Goal: Obtain resource: Obtain resource

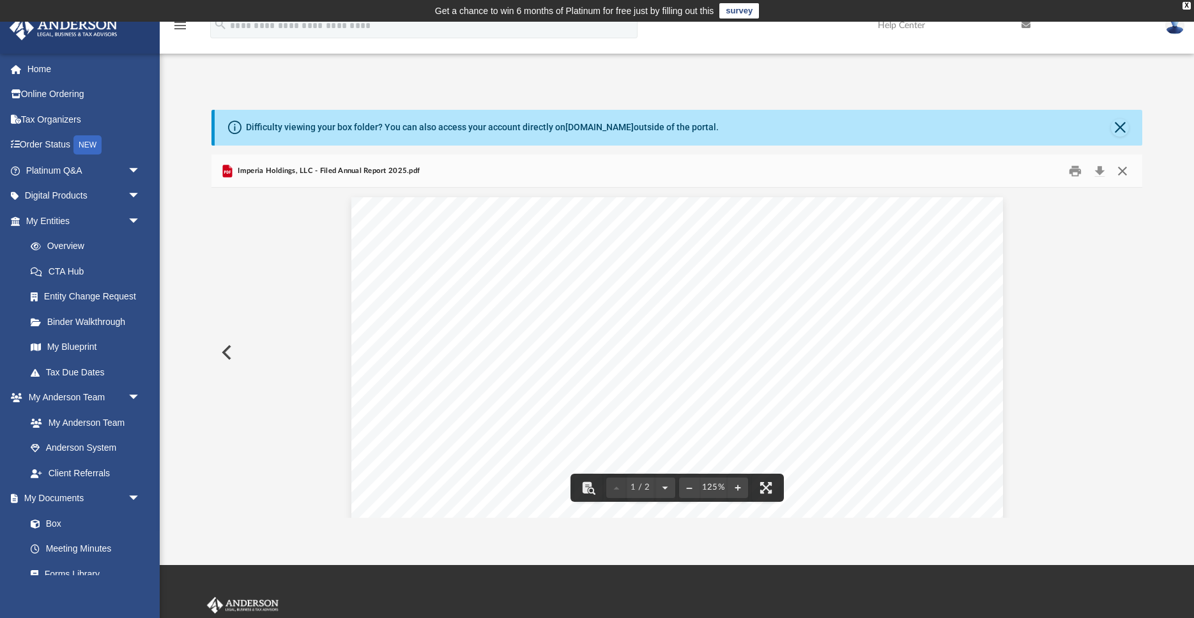
click at [1126, 174] on button "Close" at bounding box center [1122, 171] width 23 height 20
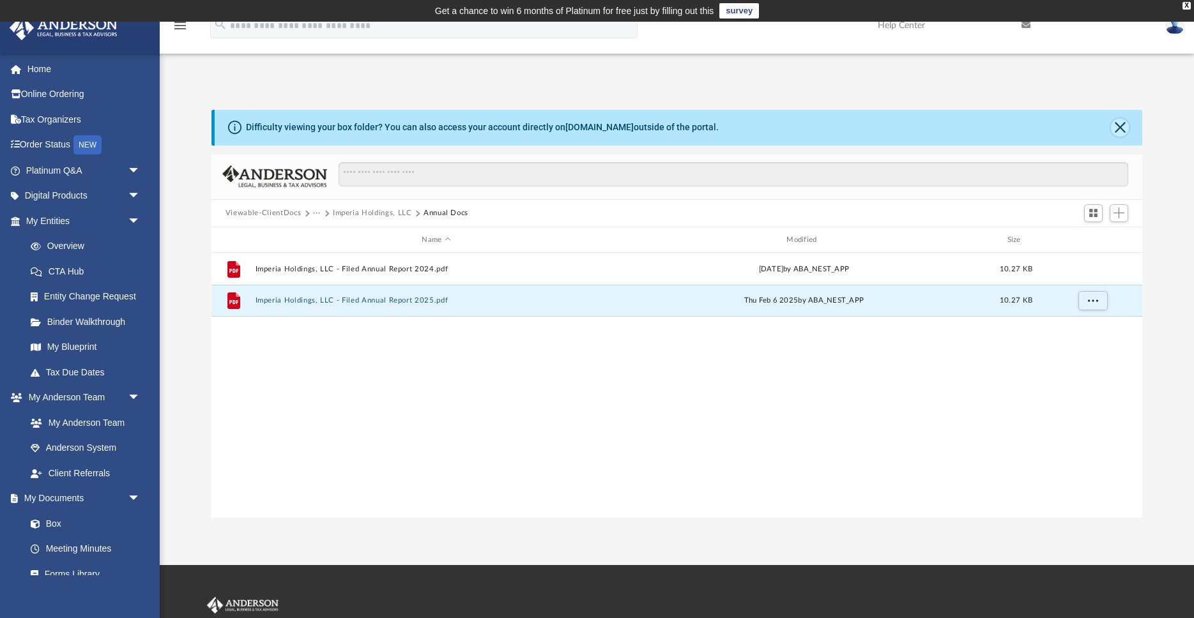
click at [1123, 129] on button "Close" at bounding box center [1120, 128] width 18 height 18
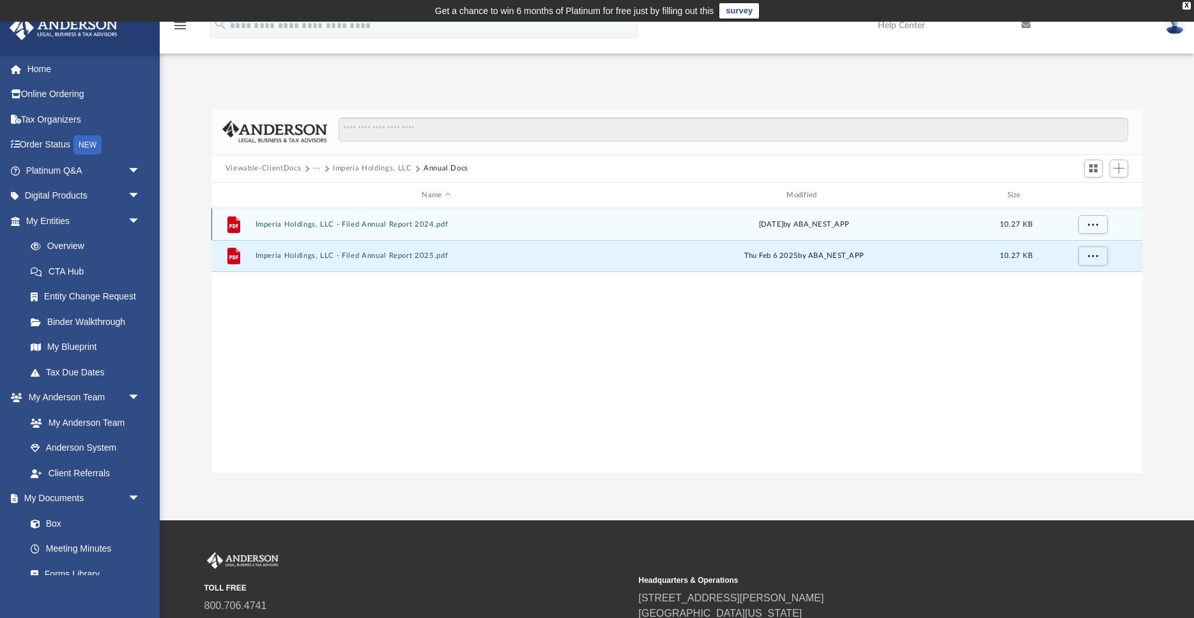
click at [395, 227] on button "Imperia Holdings, LLC - Filed Annual Report 2024.pdf" at bounding box center [436, 224] width 362 height 8
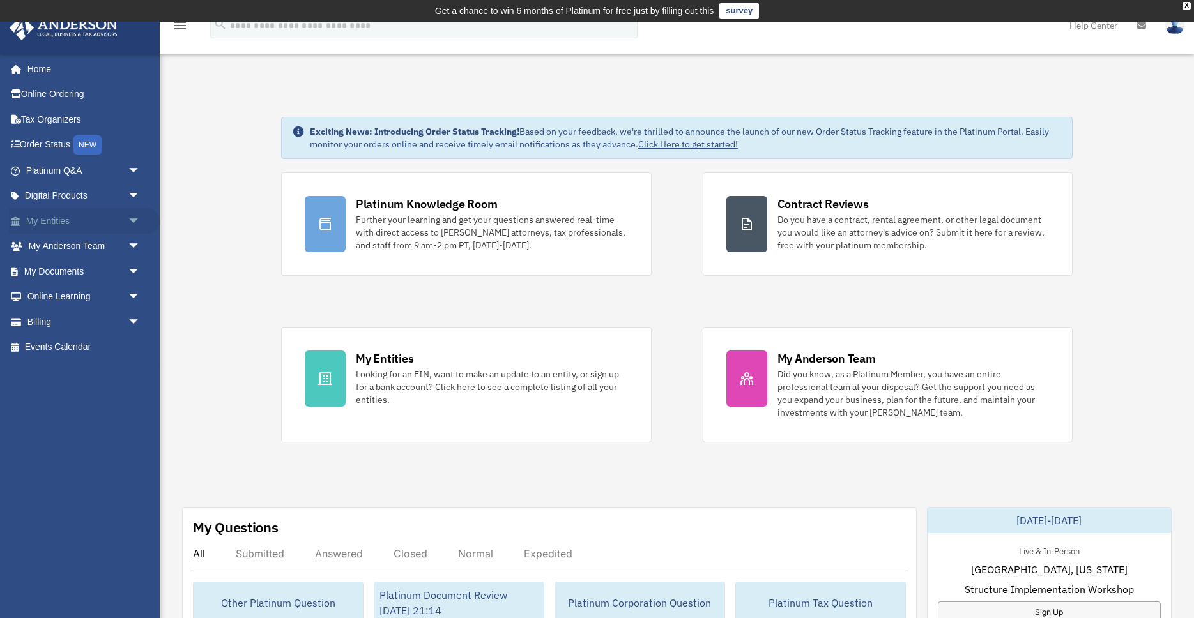
click at [63, 218] on link "My Entities arrow_drop_down" at bounding box center [84, 221] width 151 height 26
click at [137, 218] on span "arrow_drop_down" at bounding box center [141, 221] width 26 height 26
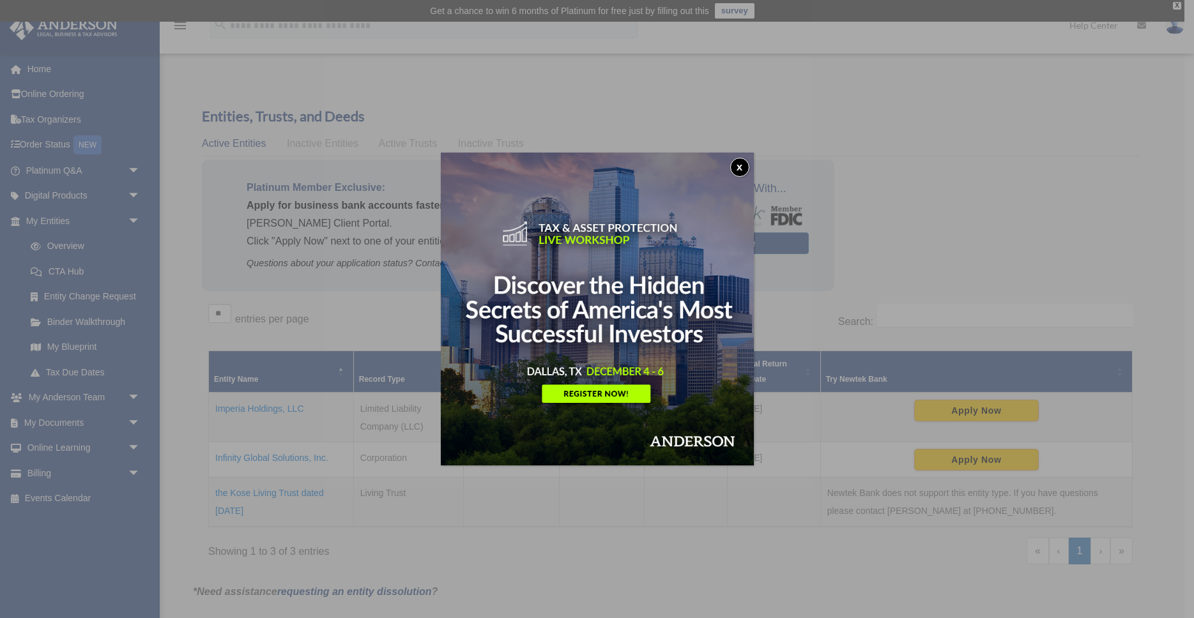
click at [134, 420] on div "x" at bounding box center [597, 309] width 1194 height 618
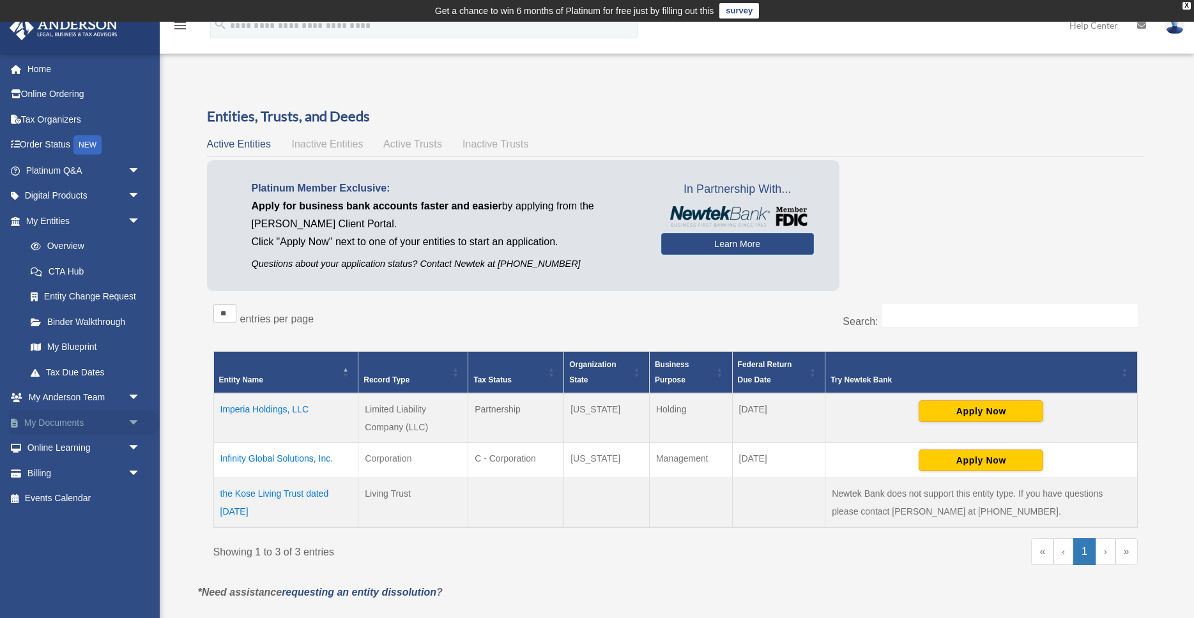
click at [130, 418] on span "arrow_drop_down" at bounding box center [141, 423] width 26 height 26
click at [42, 444] on span at bounding box center [42, 448] width 8 height 9
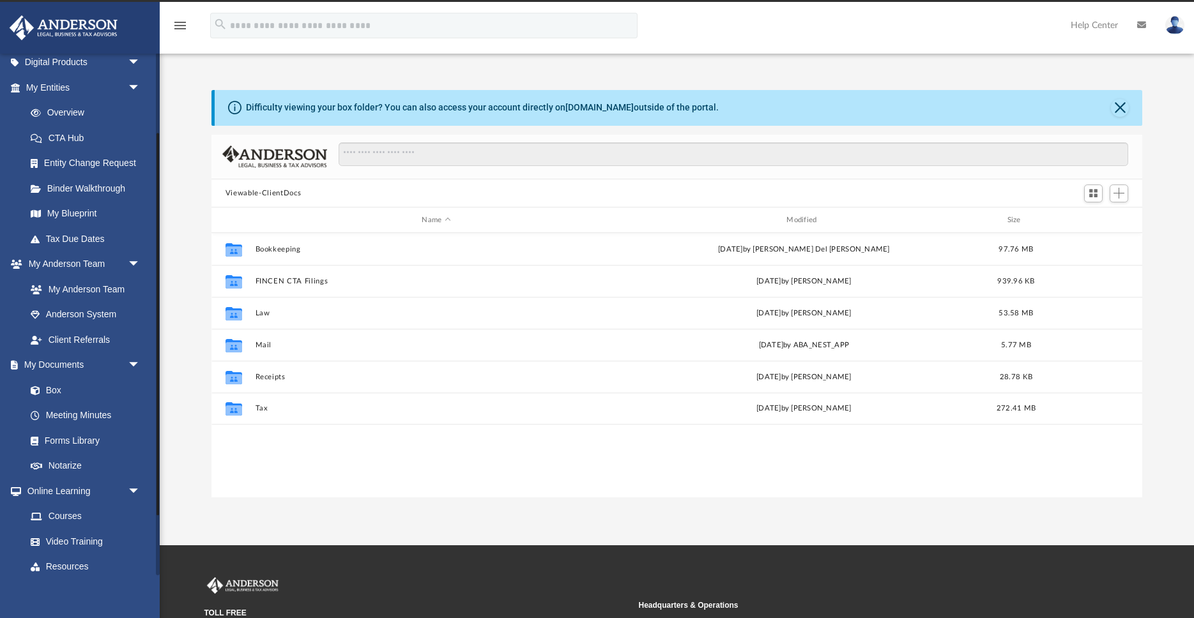
scroll to position [157, 0]
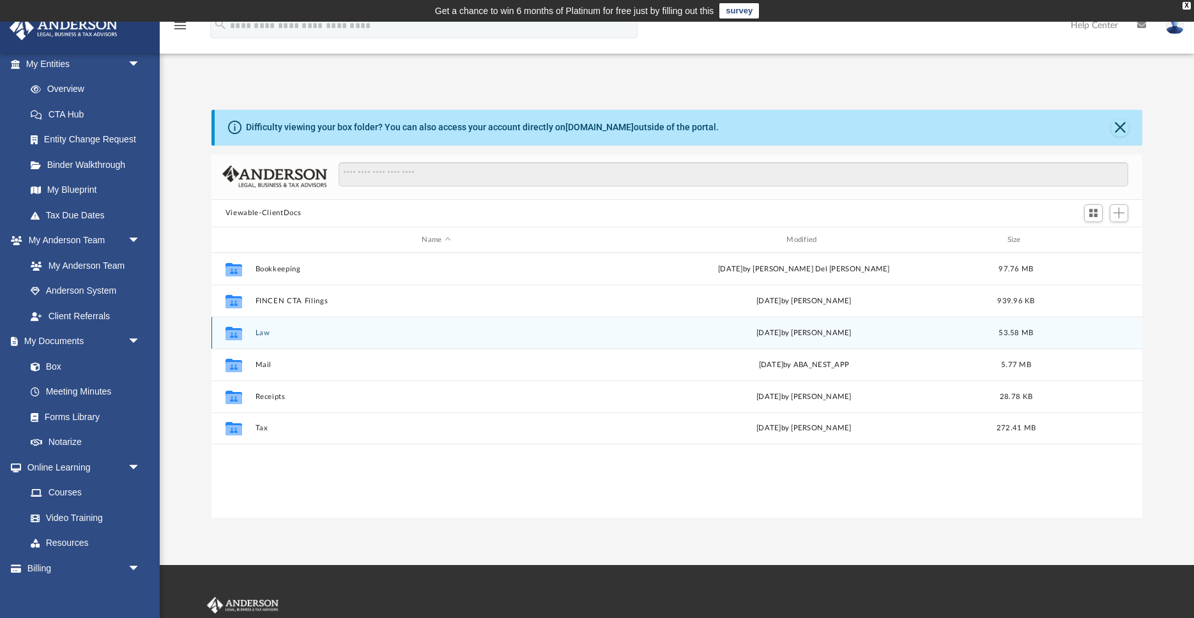
click at [255, 333] on button "Law" at bounding box center [436, 333] width 362 height 8
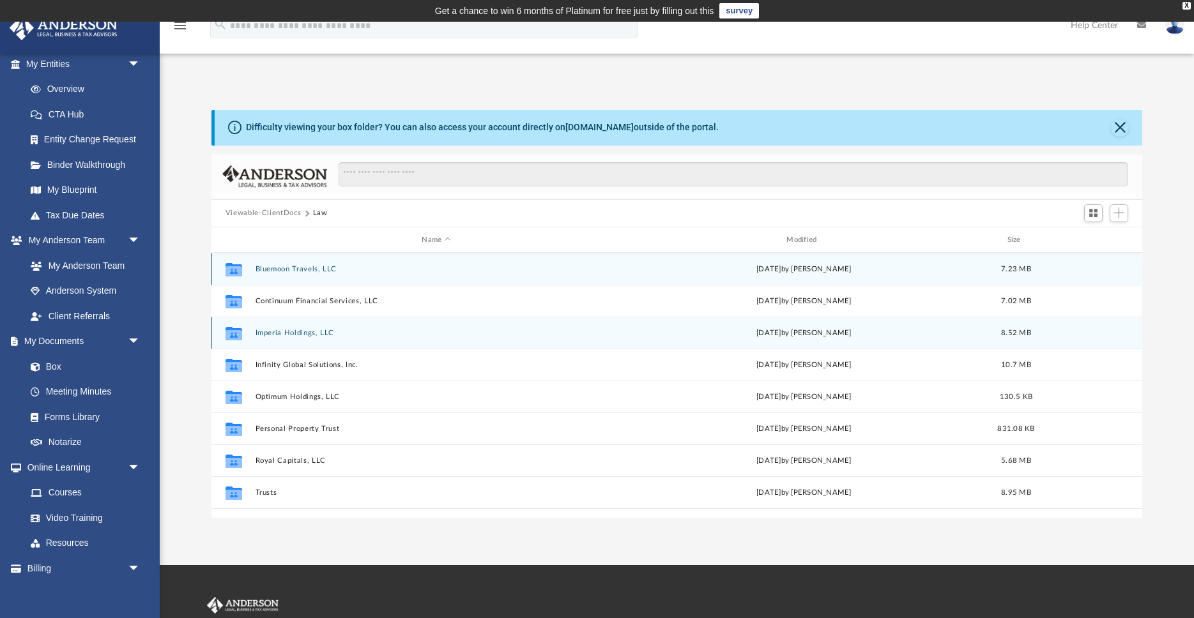
scroll to position [1, 0]
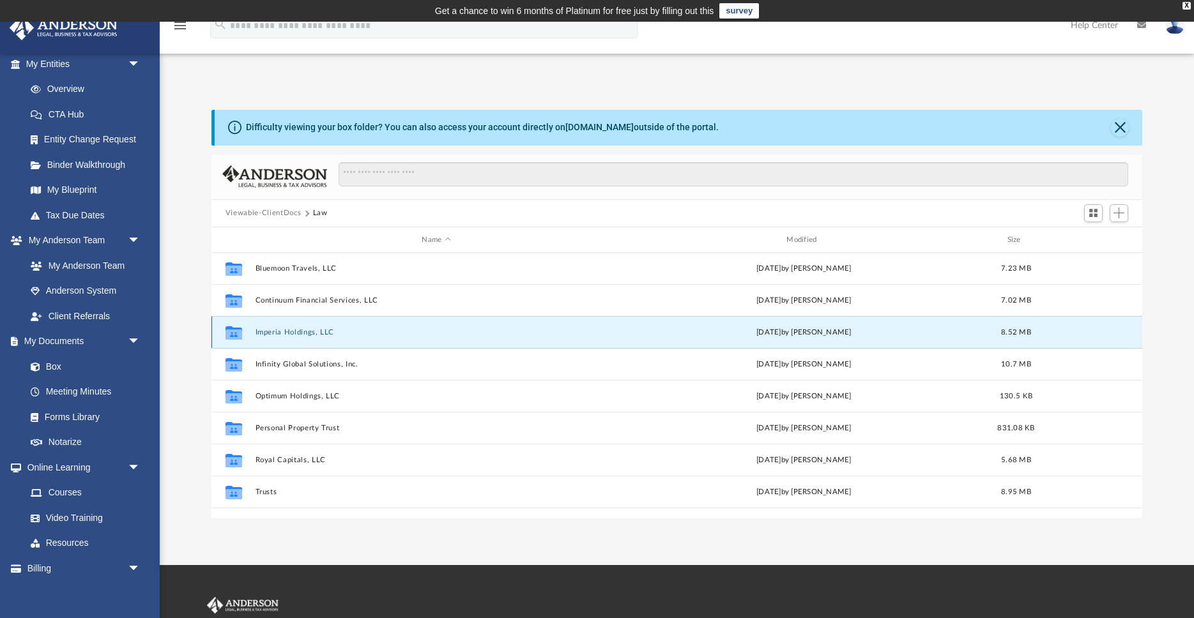
click at [294, 334] on div "Collaborated Folder Bluemoon Travels, LLC Thu Dec 26 2024 by Jacob Kerr 7.23 MB…" at bounding box center [676, 385] width 931 height 264
click at [334, 336] on button "Imperia Holdings, LLC" at bounding box center [436, 333] width 362 height 8
click at [356, 331] on button "Imperia Holdings, LLC" at bounding box center [436, 333] width 362 height 8
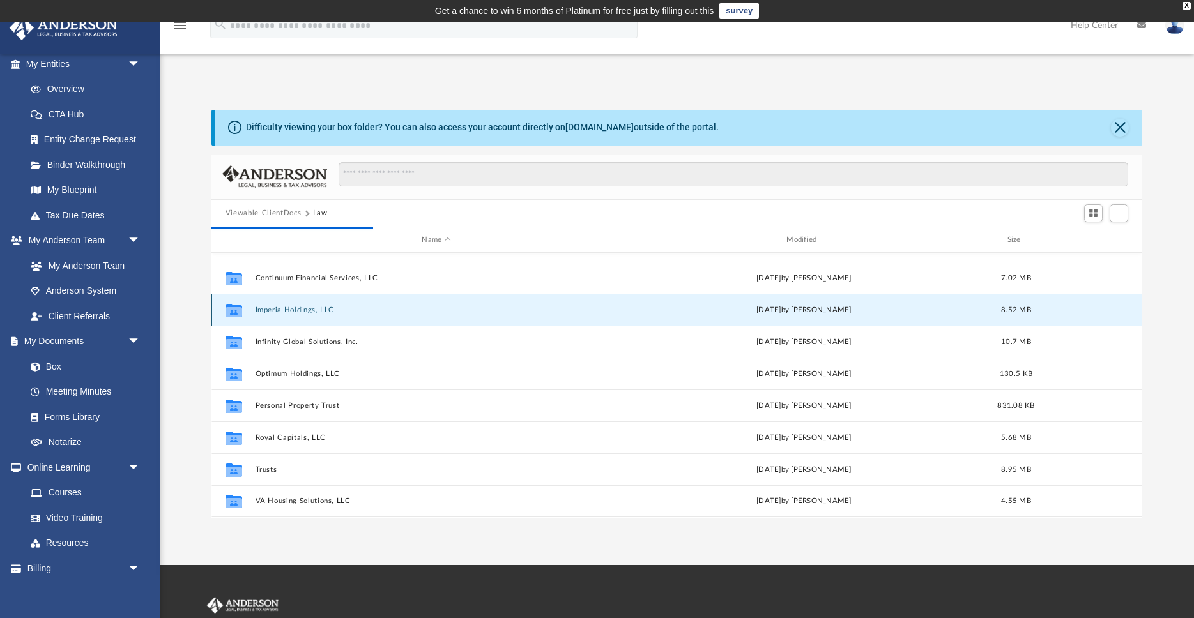
click at [234, 310] on icon "grid" at bounding box center [233, 312] width 17 height 10
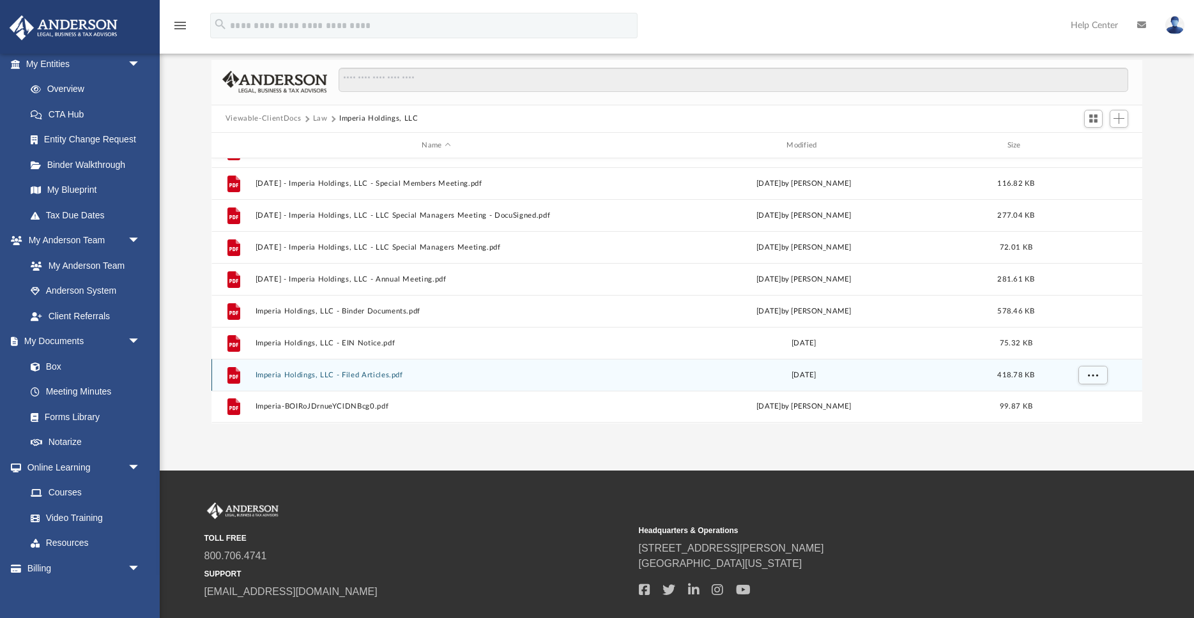
scroll to position [97, 0]
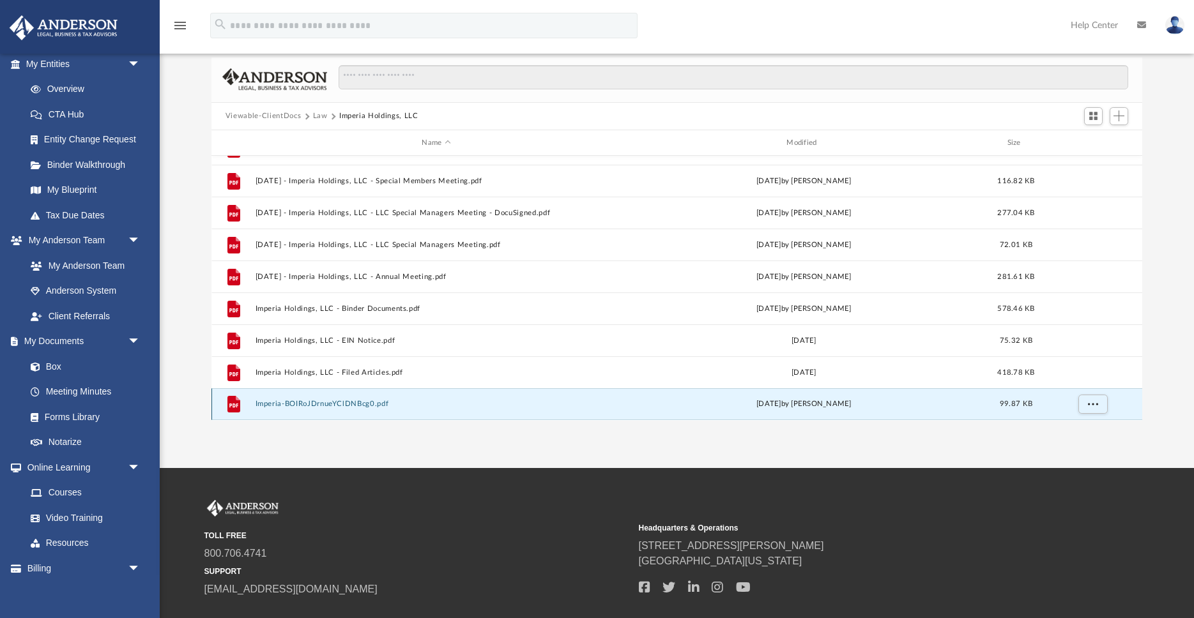
click at [360, 403] on button "Imperia-BOIRoJDrnueYClDNBcg0.pdf" at bounding box center [436, 404] width 362 height 8
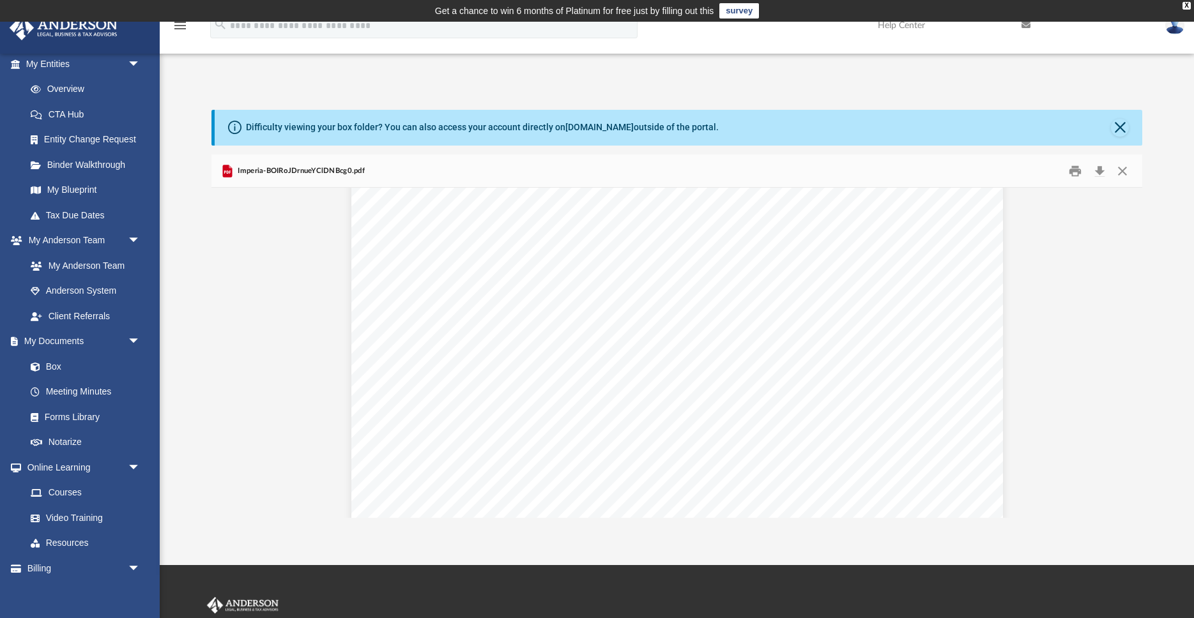
scroll to position [185, 0]
click at [1120, 172] on button "Close" at bounding box center [1122, 171] width 23 height 20
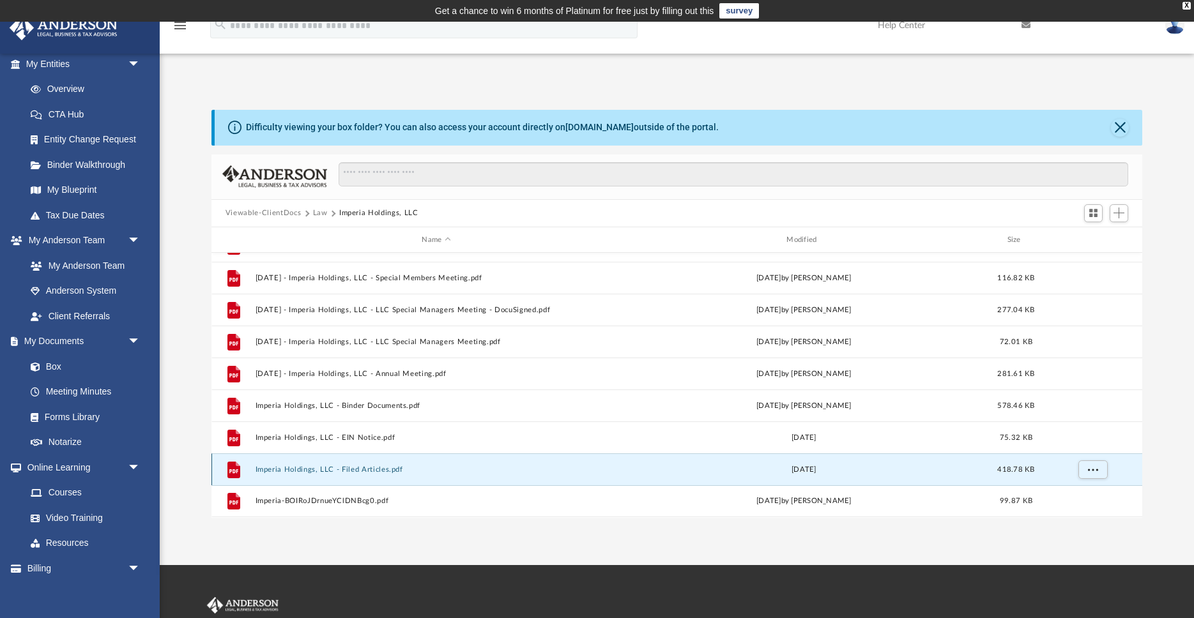
click at [363, 469] on button "Imperia Holdings, LLC - Filed Articles.pdf" at bounding box center [436, 470] width 362 height 8
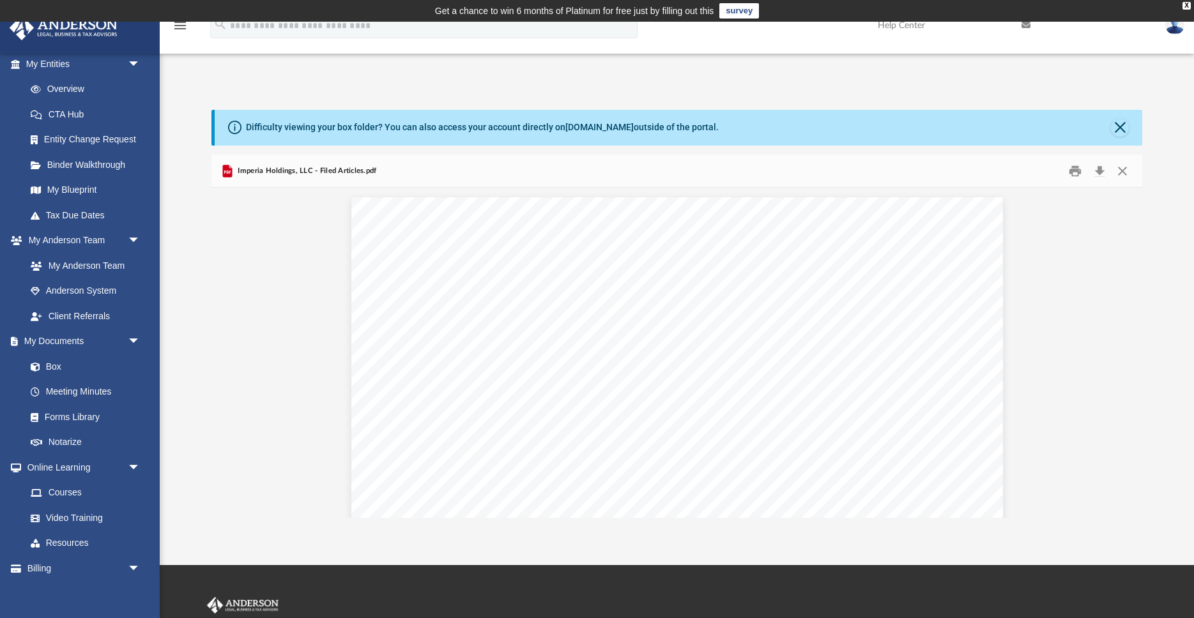
scroll to position [1, 0]
click at [1122, 174] on button "Close" at bounding box center [1122, 171] width 23 height 20
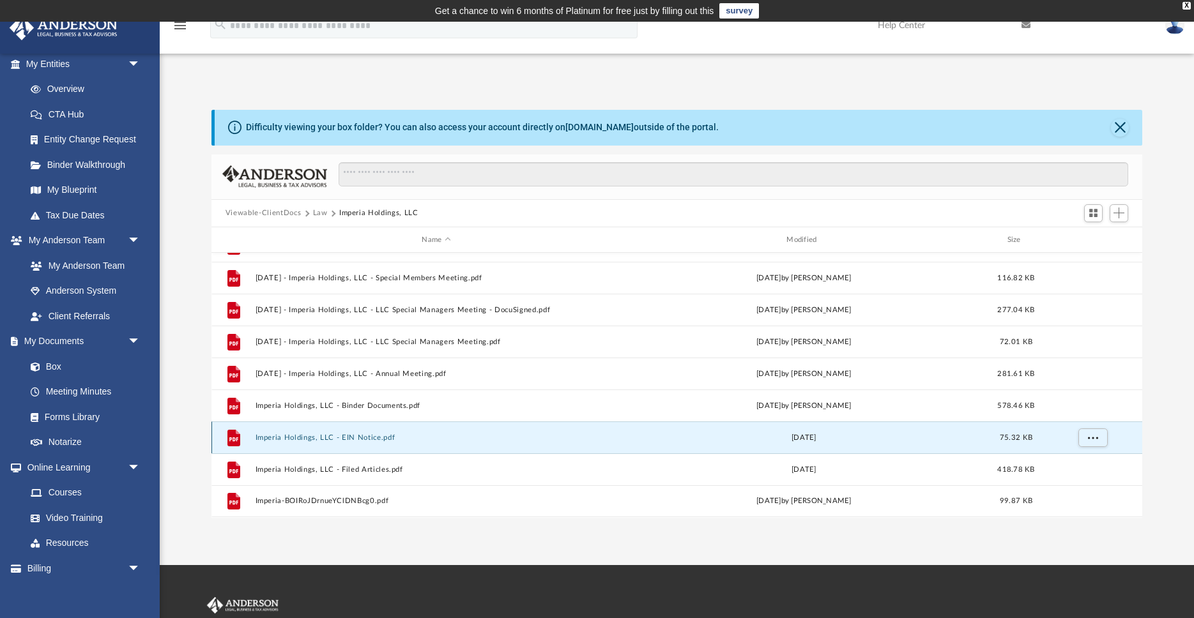
click at [349, 441] on button "Imperia Holdings, LLC - EIN Notice.pdf" at bounding box center [436, 438] width 362 height 8
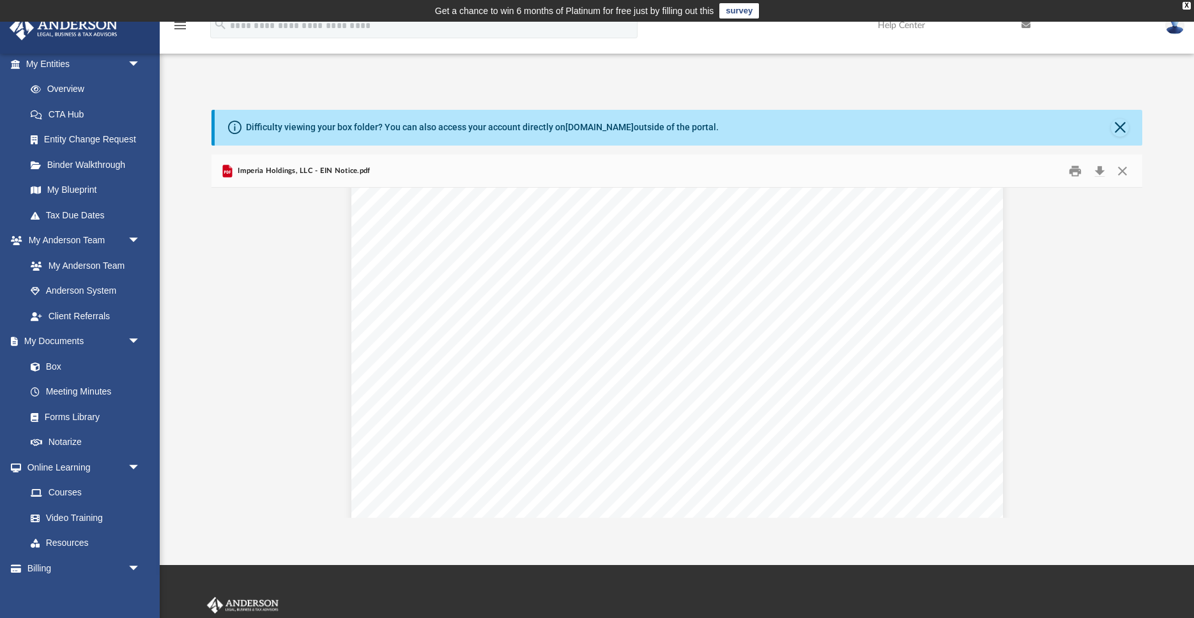
scroll to position [532, 0]
click at [1120, 172] on button "Close" at bounding box center [1122, 171] width 23 height 20
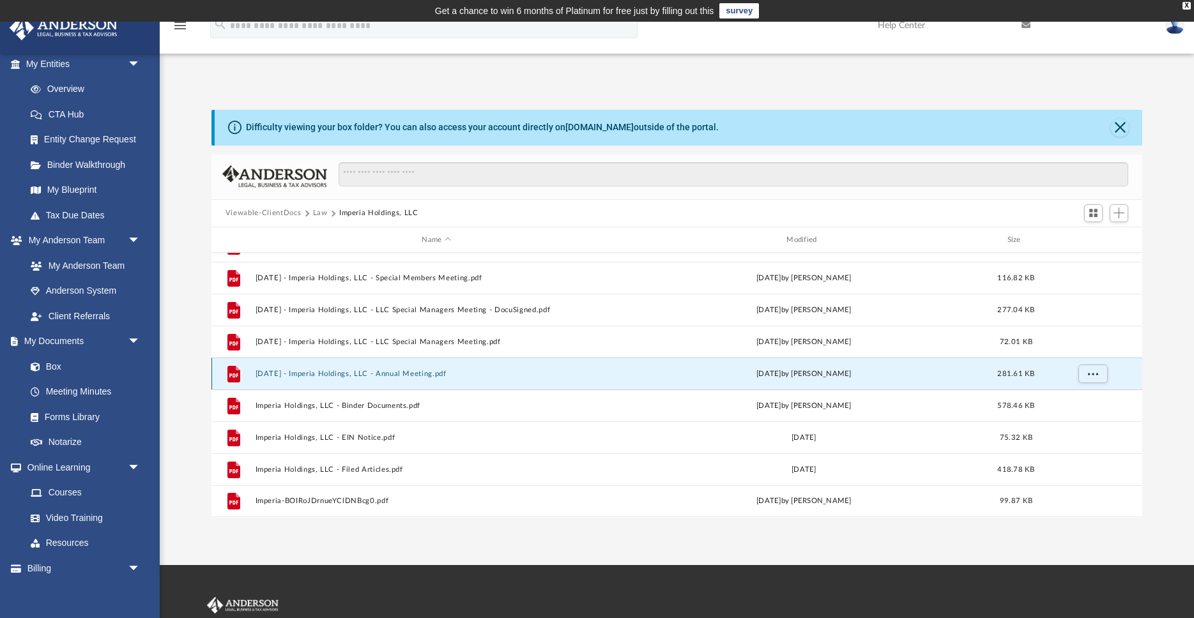
click at [413, 370] on button "2025.1.26 - Imperia Holdings, LLC - Annual Meeting.pdf" at bounding box center [436, 374] width 362 height 8
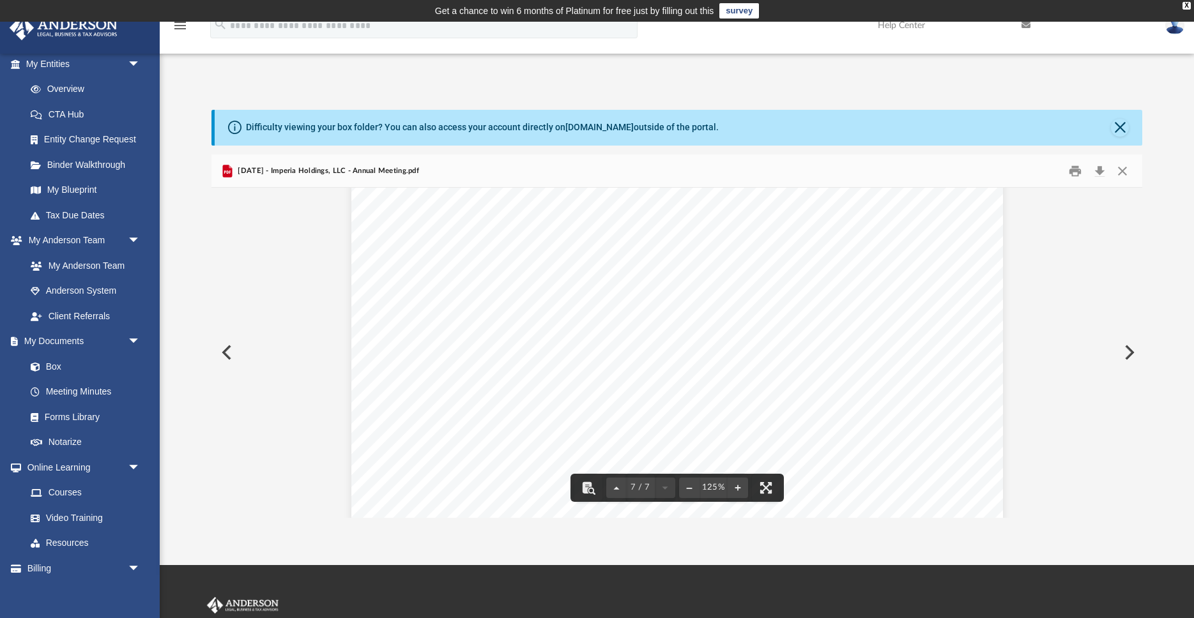
scroll to position [5705, 0]
click at [1128, 175] on button "Close" at bounding box center [1122, 171] width 23 height 20
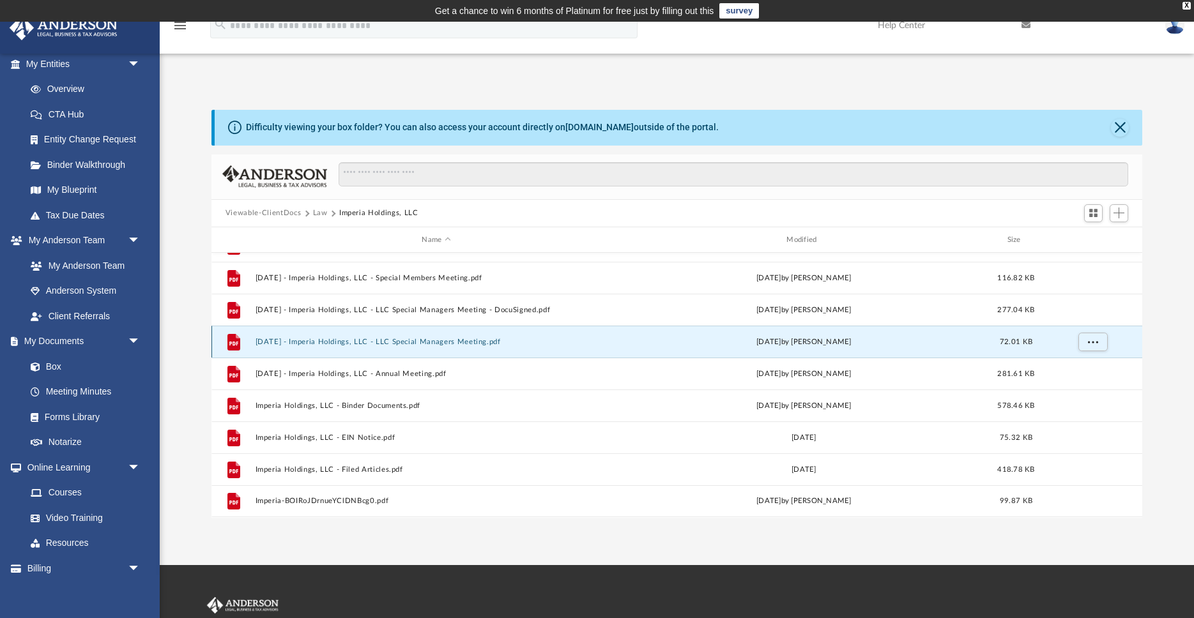
click at [464, 341] on button "2024.11.9 - Imperia Holdings, LLC - LLC Special Managers Meeting.pdf" at bounding box center [436, 342] width 362 height 8
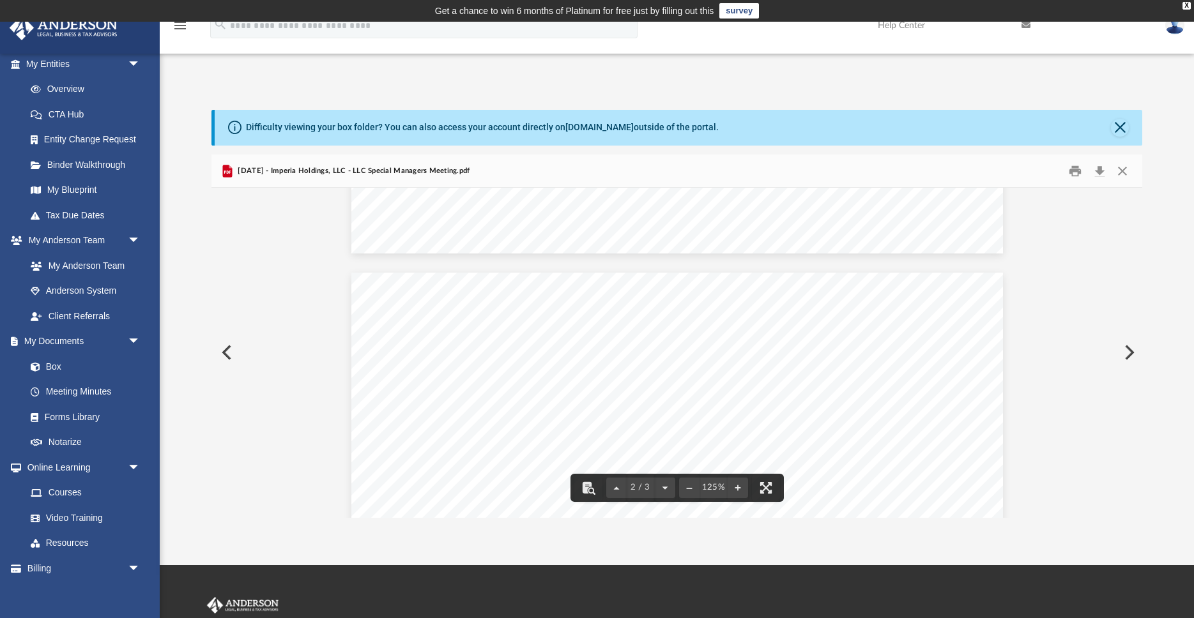
scroll to position [1664, 0]
click at [1127, 175] on button "Close" at bounding box center [1122, 171] width 23 height 20
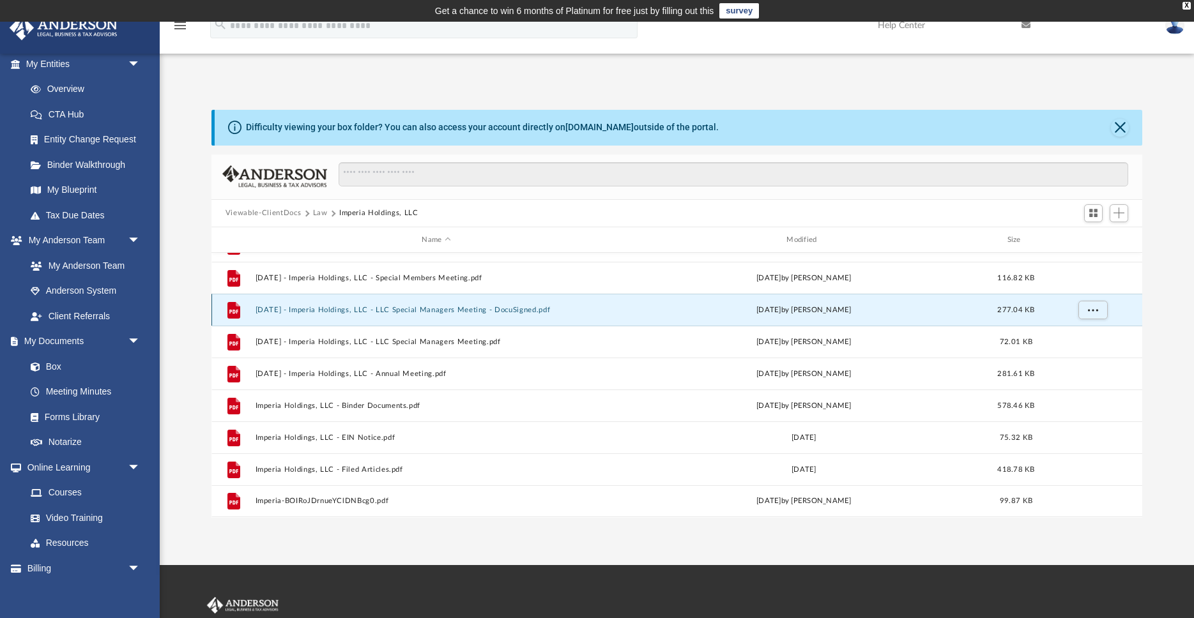
click at [524, 313] on button "2024.11.9 - Imperia Holdings, LLC - LLC Special Managers Meeting - DocuSigned.p…" at bounding box center [436, 310] width 362 height 8
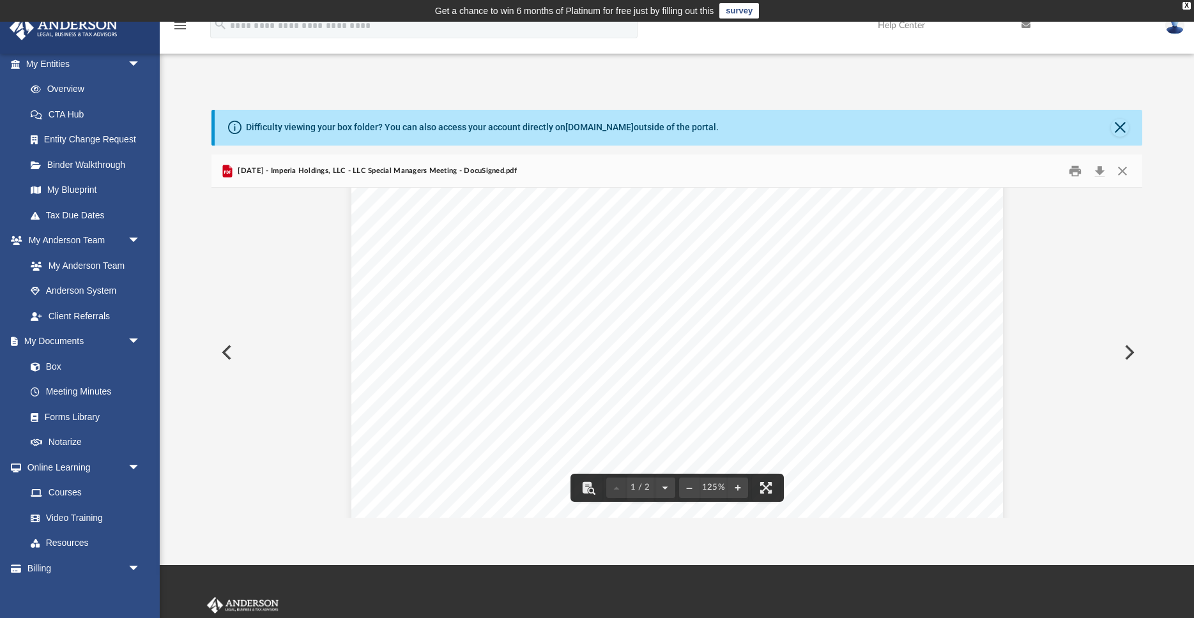
scroll to position [436, 0]
click at [1121, 171] on button "Close" at bounding box center [1122, 171] width 23 height 20
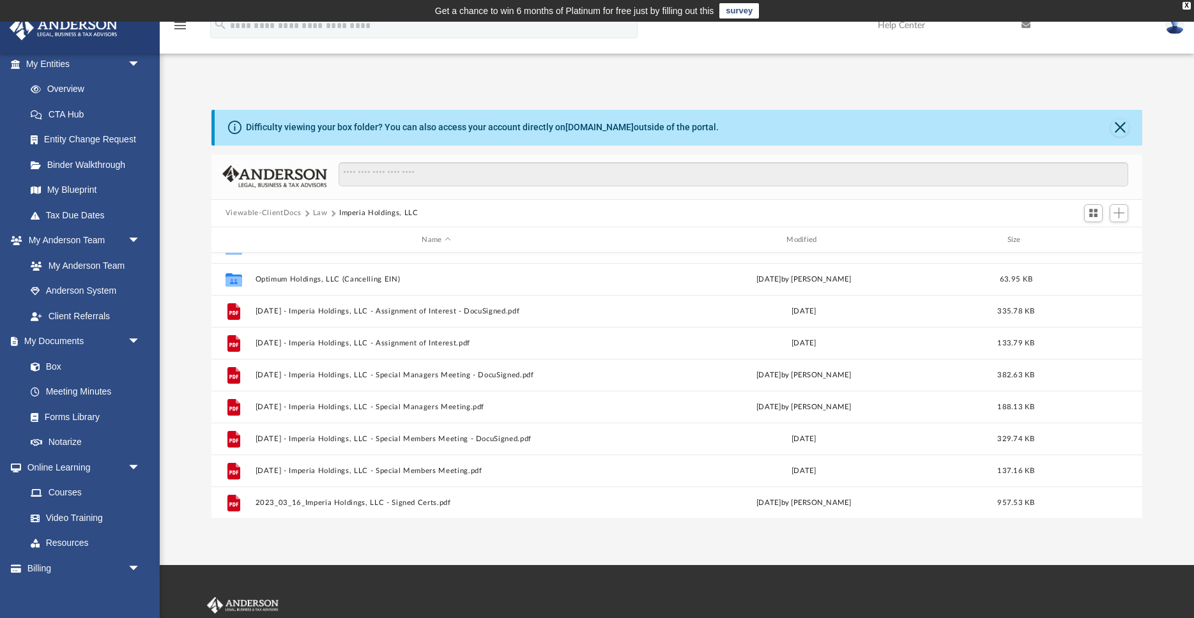
scroll to position [0, 0]
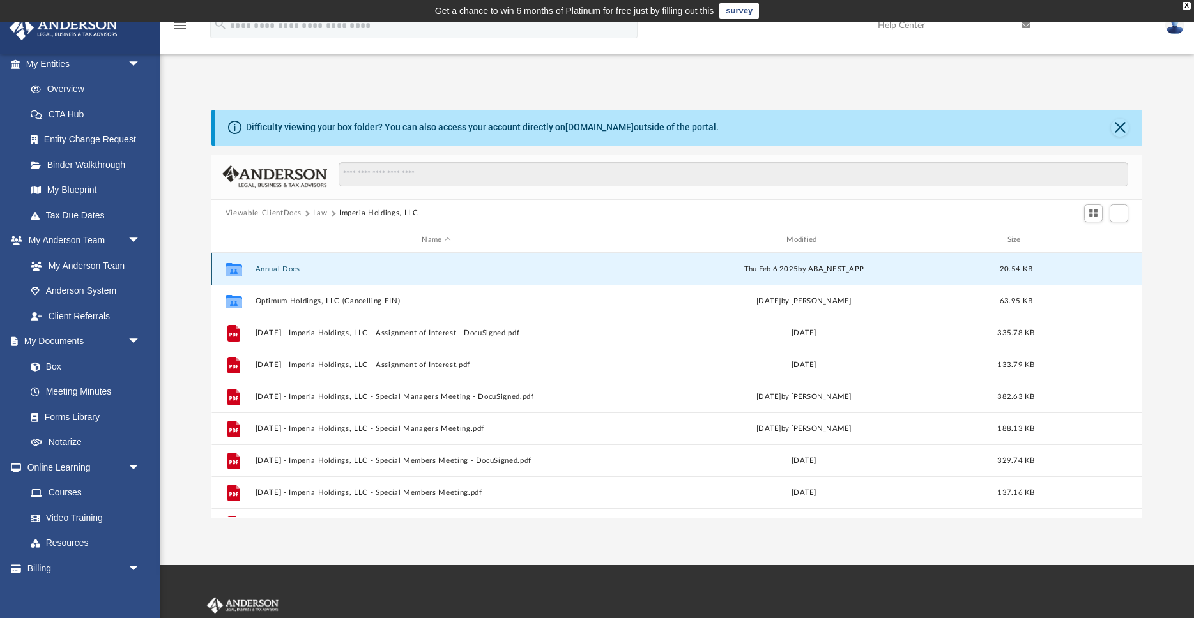
click at [276, 268] on button "Annual Docs" at bounding box center [436, 269] width 362 height 8
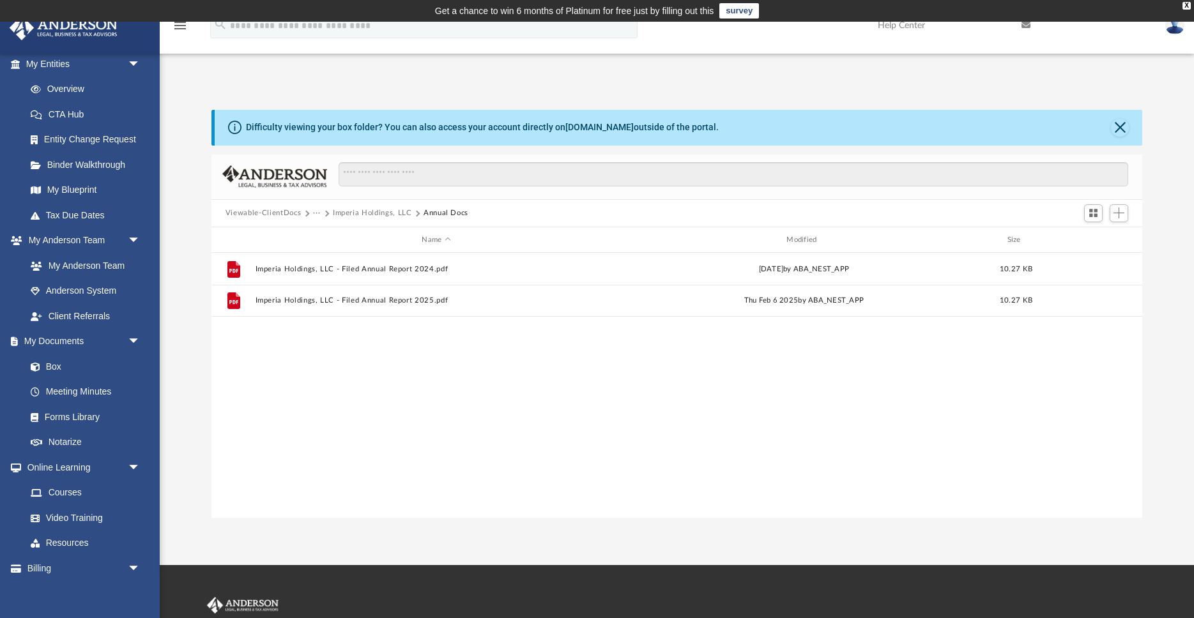
click at [386, 212] on button "Imperia Holdings, LLC" at bounding box center [372, 213] width 79 height 11
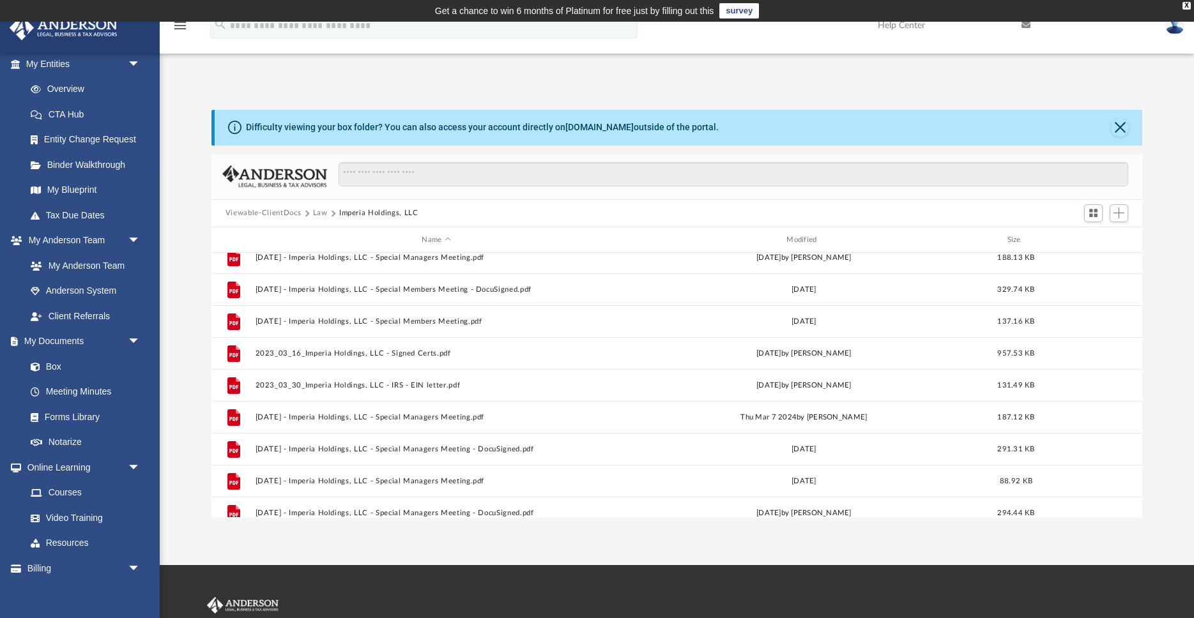
scroll to position [185, 0]
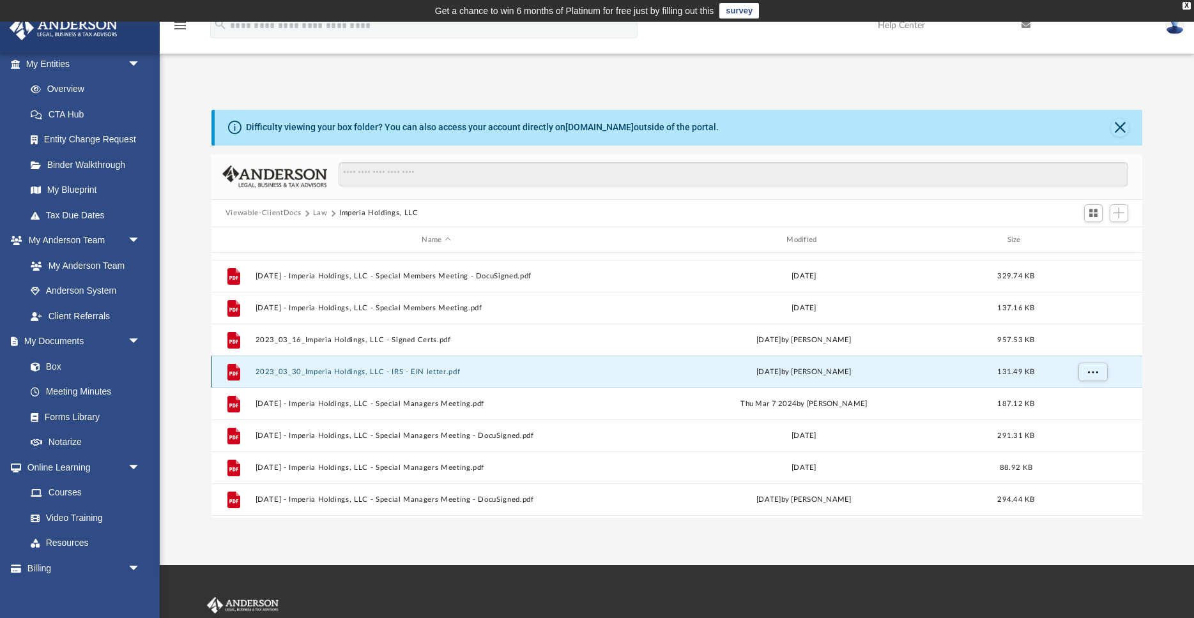
click at [412, 370] on button "2023_03_30_Imperia Holdings, LLC - IRS - EIN letter.pdf" at bounding box center [436, 372] width 362 height 8
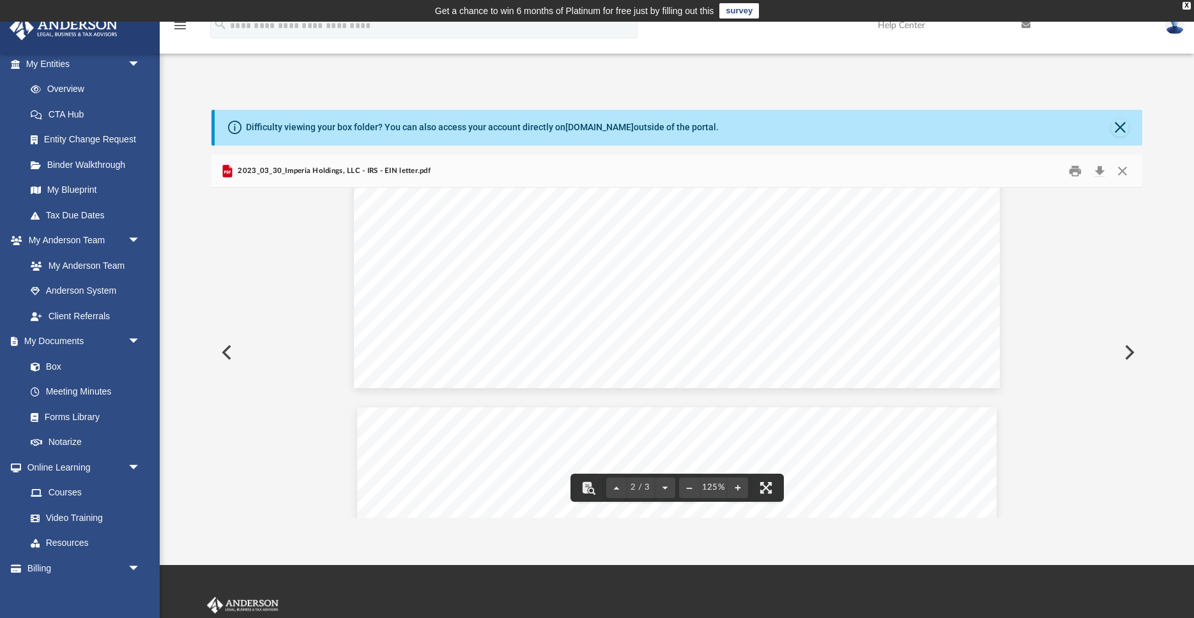
scroll to position [1512, 0]
click at [1122, 169] on button "Close" at bounding box center [1122, 171] width 23 height 20
